Goal: Ask a question

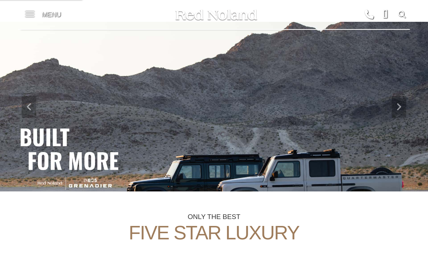
click at [33, 7] on span at bounding box center [29, 14] width 9 height 29
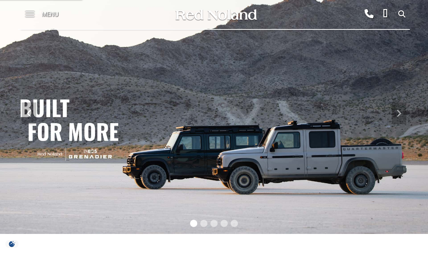
scroll to position [1, 0]
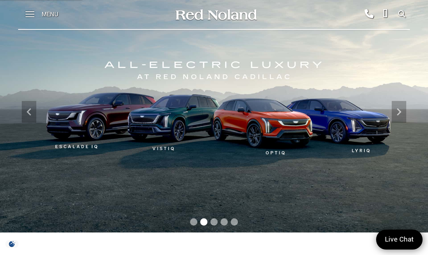
click at [38, 13] on div "Menu" at bounding box center [44, 14] width 53 height 29
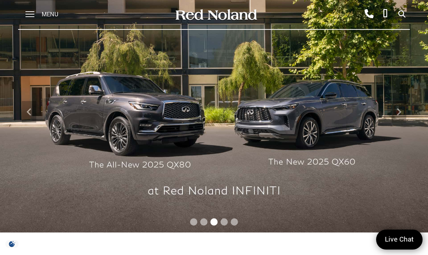
click at [34, 12] on span at bounding box center [29, 11] width 9 height 1
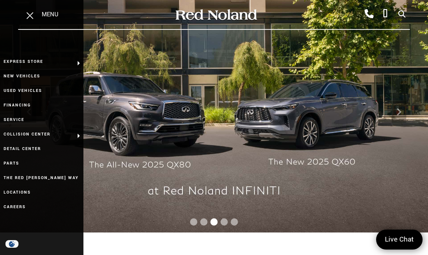
click at [22, 94] on link "Used Vehicles" at bounding box center [41, 90] width 83 height 15
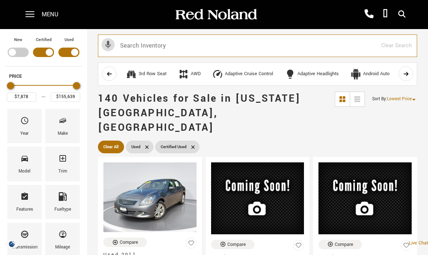
click at [240, 48] on input "text" at bounding box center [257, 45] width 319 height 22
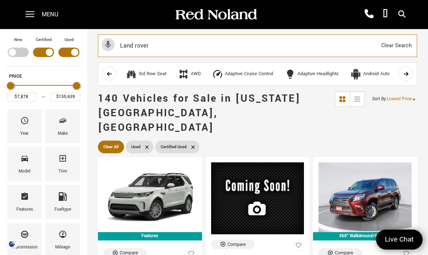
type input "Land rover"
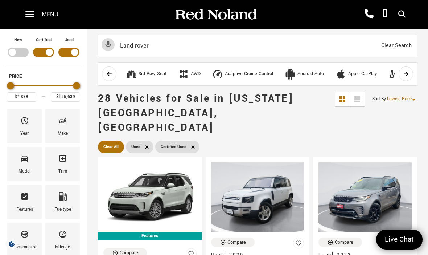
type input "$20,674"
type input "$92,189"
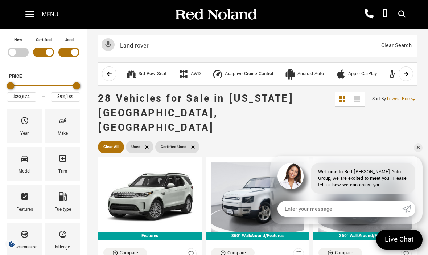
scroll to position [179, 0]
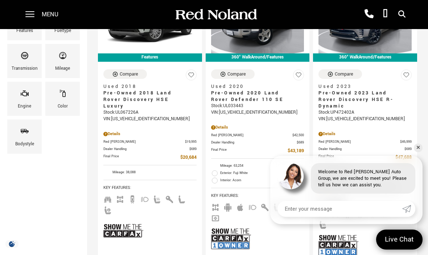
click at [374, 217] on input "Enter your message" at bounding box center [340, 209] width 125 height 16
click at [343, 201] on input "." at bounding box center [340, 209] width 125 height 16
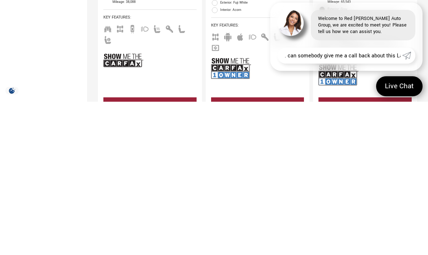
click at [328, 201] on input ". can somebody give me a call back about this Land Rov" at bounding box center [340, 209] width 125 height 16
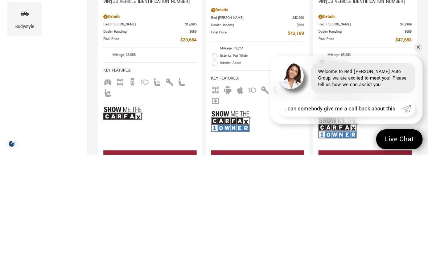
click at [127, 200] on img at bounding box center [123, 213] width 40 height 26
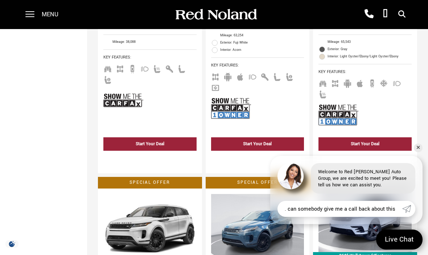
click at [377, 206] on input ". can somebody give me a call back about this" at bounding box center [340, 209] width 125 height 16
click at [399, 209] on input ". can somebody give me a call back about this" at bounding box center [340, 209] width 125 height 16
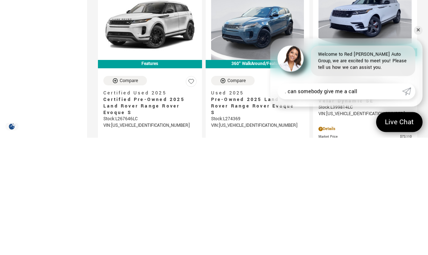
scroll to position [408, 0]
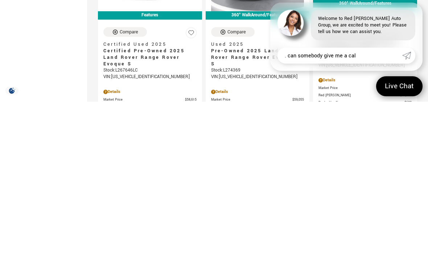
click at [381, 201] on input ". can somebody give me a cal" at bounding box center [340, 209] width 125 height 16
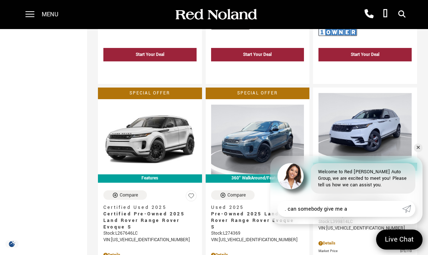
type input ". can somebody give me"
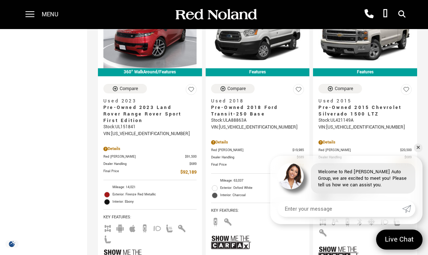
scroll to position [1557, 0]
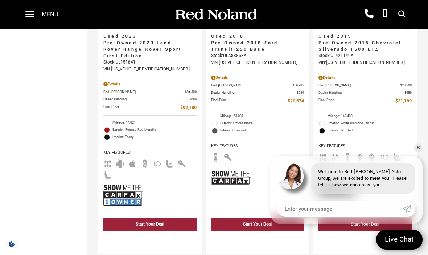
click at [362, 217] on input "Enter your message" at bounding box center [340, 209] width 125 height 16
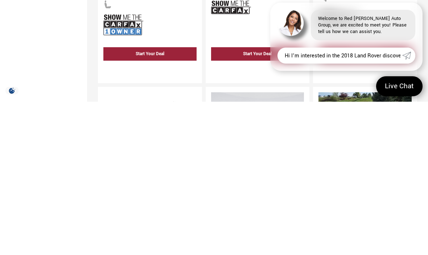
type input "Hi I’m interested in the 2018 Land Rover discovery. Can somebody drop me an ema…"
click at [409, 204] on icon "Submit" at bounding box center [406, 208] width 9 height 9
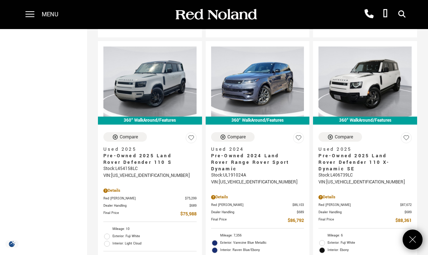
scroll to position [882, 0]
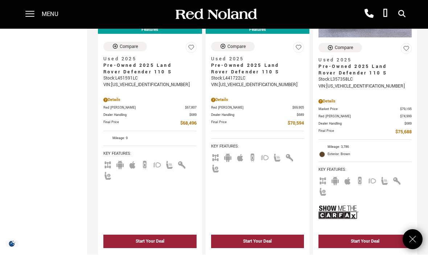
click at [34, 1] on span at bounding box center [29, 14] width 9 height 29
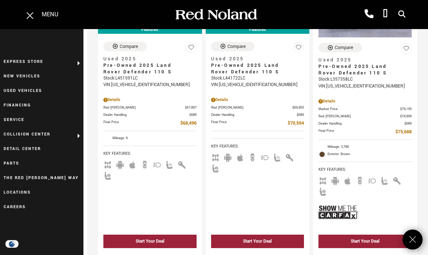
scroll to position [903, 0]
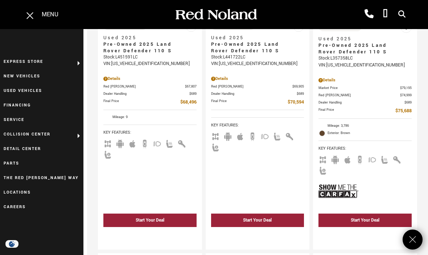
click at [15, 193] on link "Locations" at bounding box center [41, 192] width 83 height 15
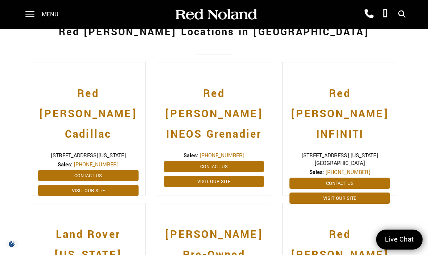
scroll to position [153, 0]
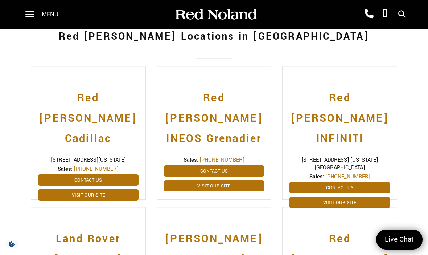
click at [357, 108] on h2 "Red [PERSON_NAME] INFINITI" at bounding box center [340, 115] width 101 height 68
